Goal: Information Seeking & Learning: Learn about a topic

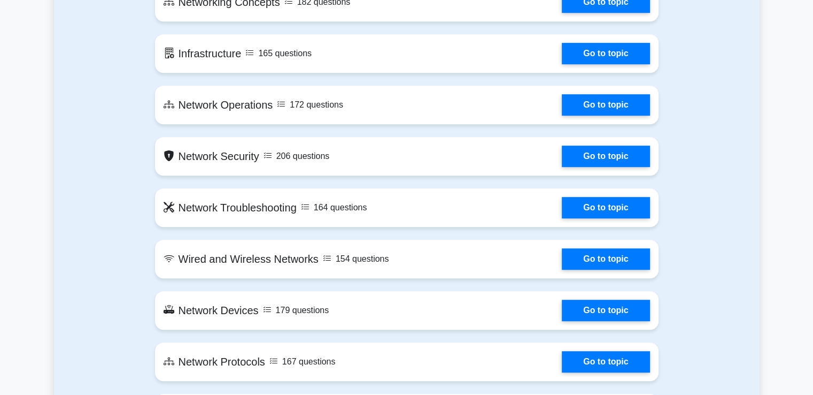
scroll to position [588, 0]
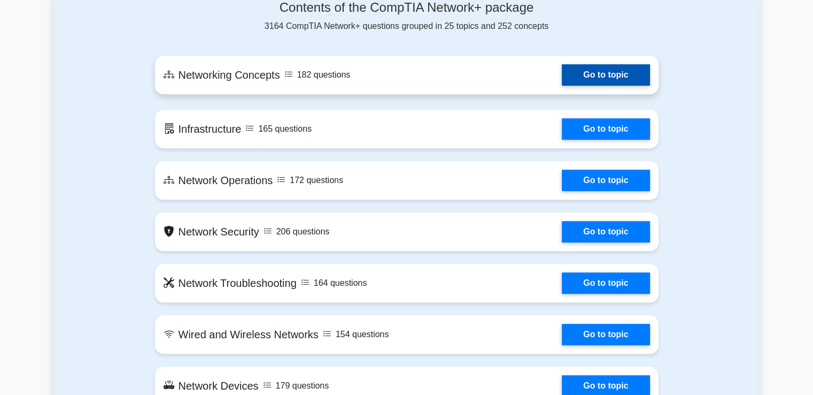
click at [590, 73] on link "Go to topic" at bounding box center [606, 74] width 88 height 21
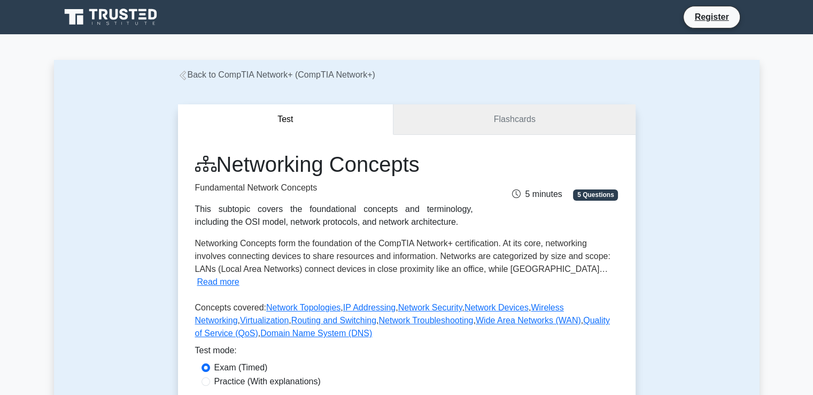
click at [514, 123] on link "Flashcards" at bounding box center [515, 119] width 242 height 30
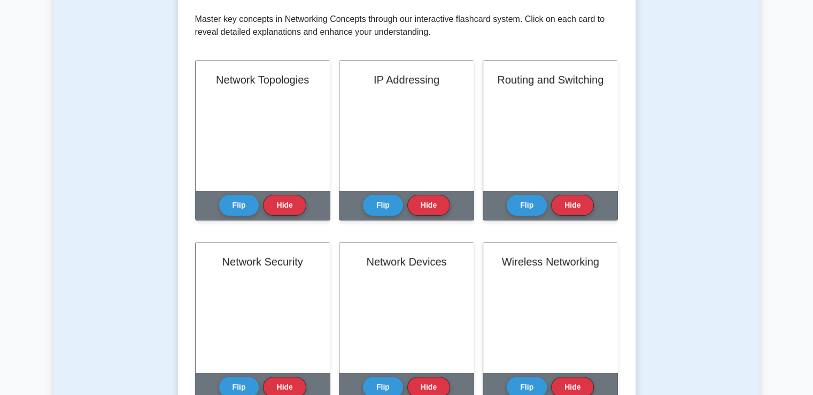
scroll to position [214, 0]
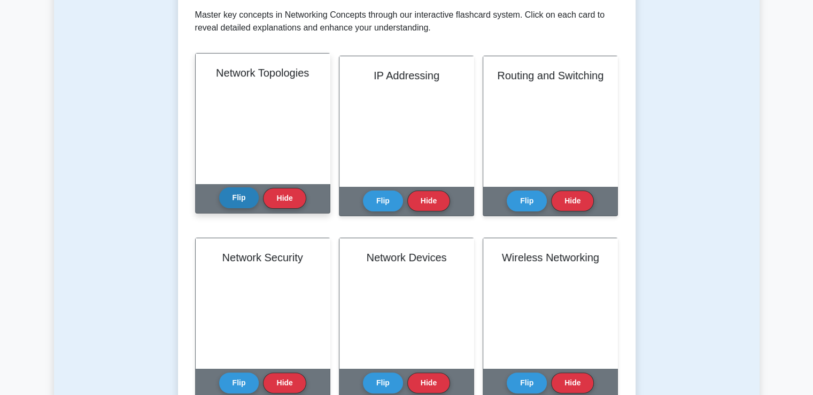
click at [244, 199] on button "Flip" at bounding box center [239, 197] width 40 height 21
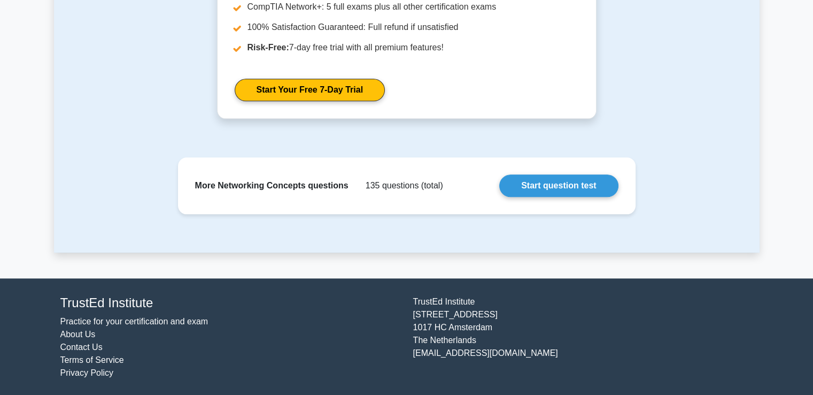
scroll to position [1180, 0]
